Goal: Transaction & Acquisition: Purchase product/service

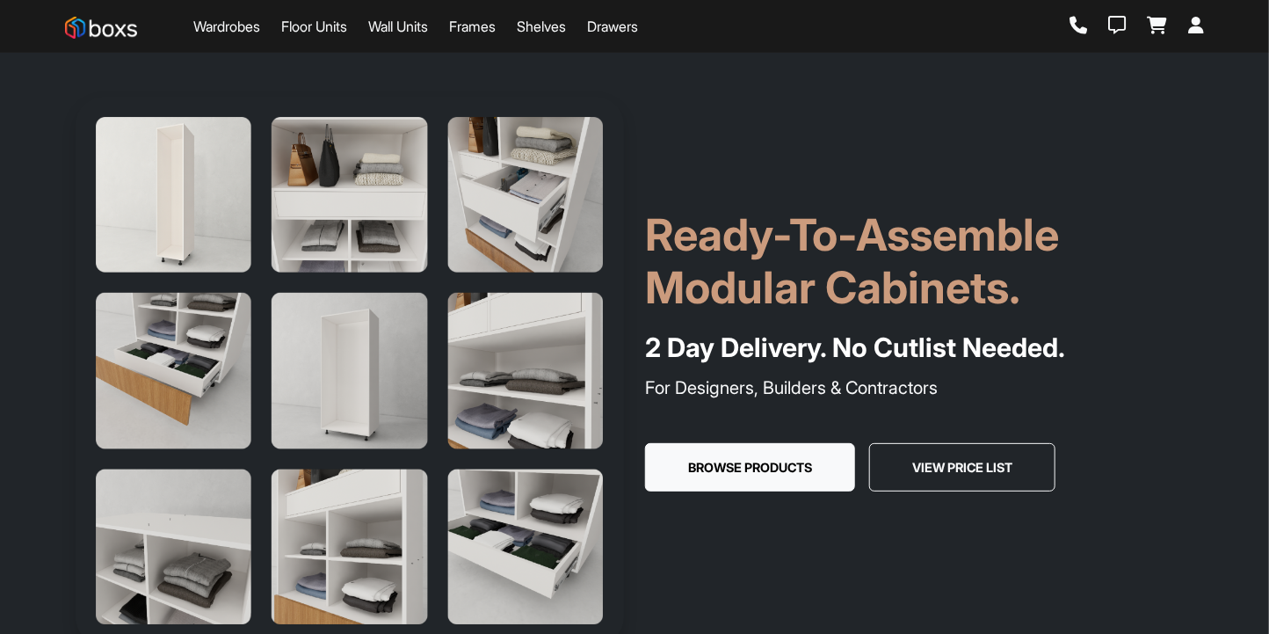
click at [244, 34] on link "Wardrobes" at bounding box center [226, 26] width 67 height 21
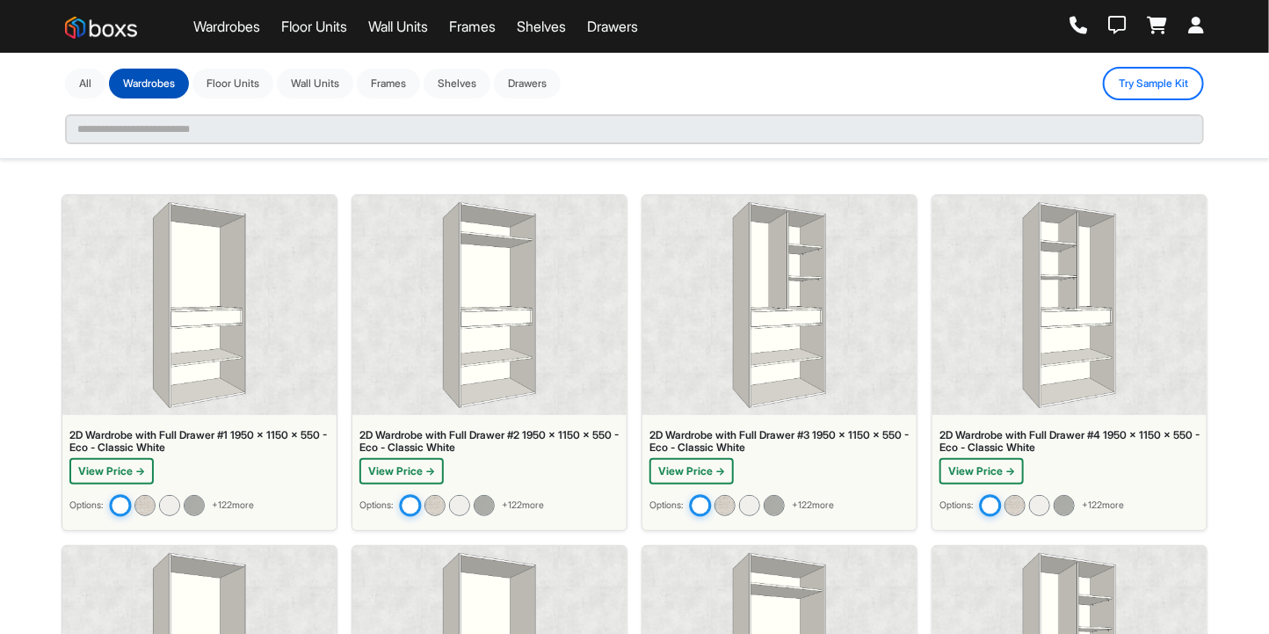
click at [490, 312] on img at bounding box center [489, 305] width 93 height 206
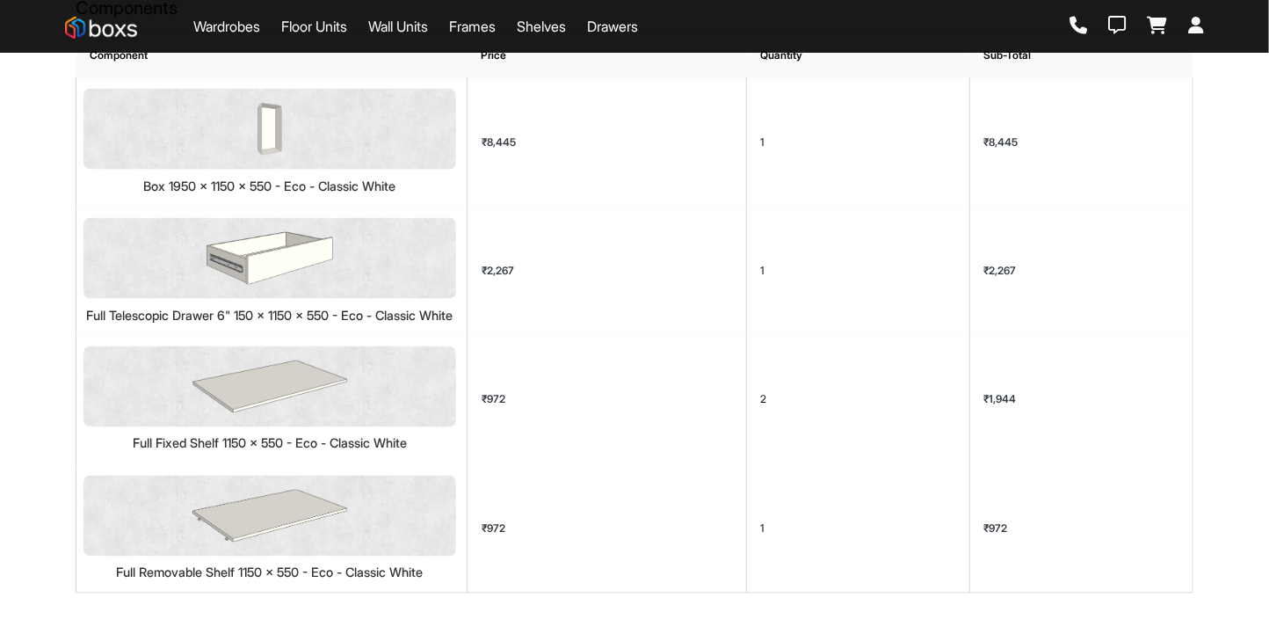
scroll to position [1032, 0]
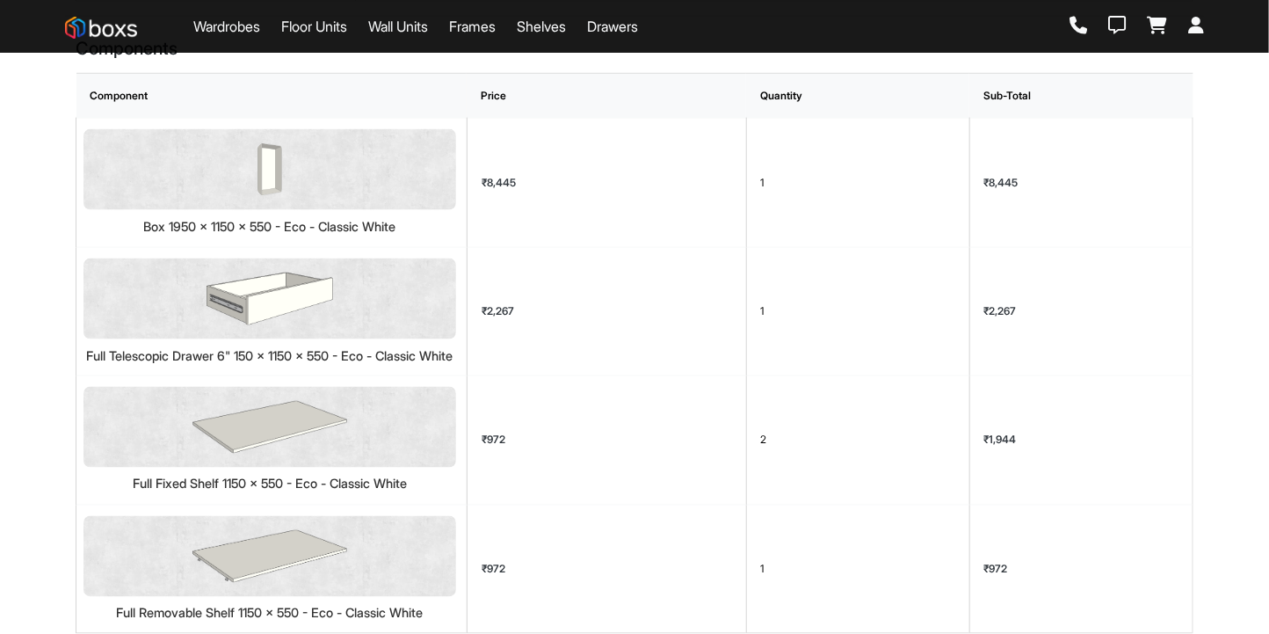
scroll to position [1032, 0]
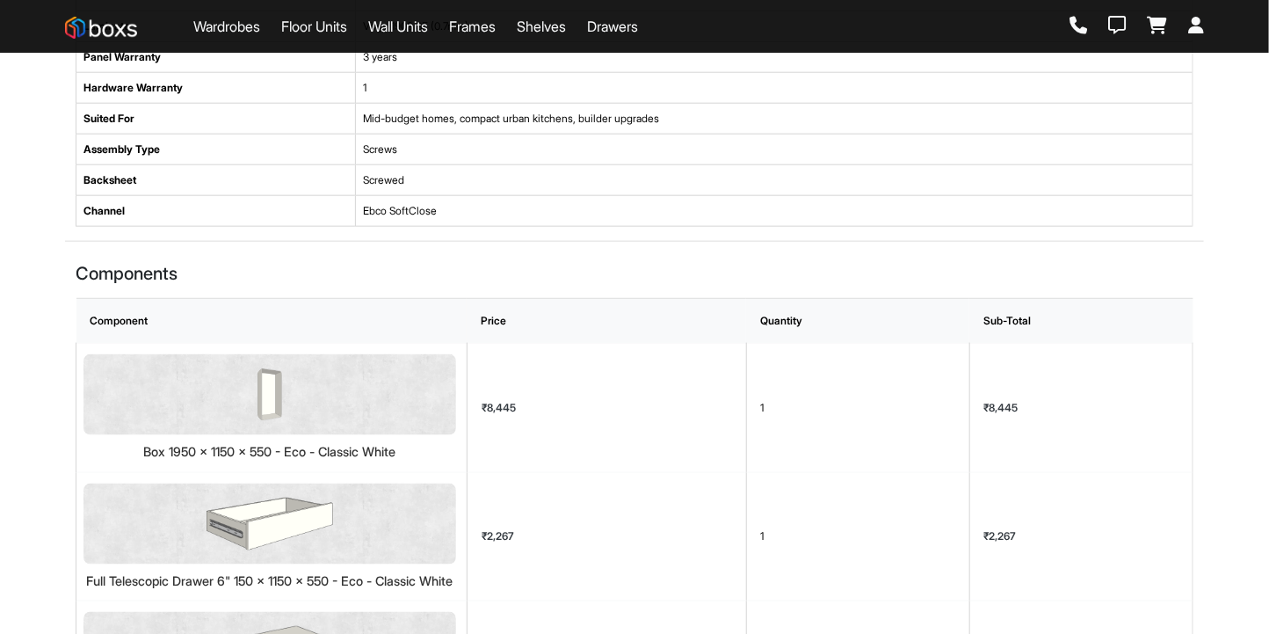
scroll to position [818, 0]
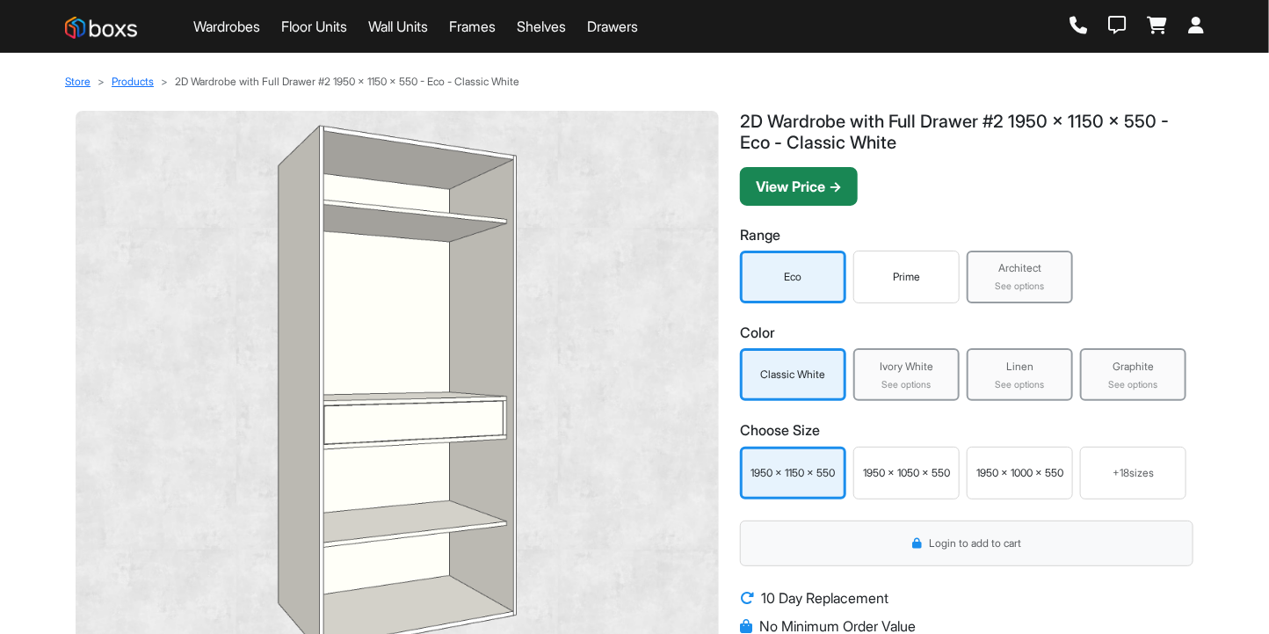
click at [809, 190] on button "View Price →" at bounding box center [799, 186] width 118 height 39
